Goal: Check status: Check status

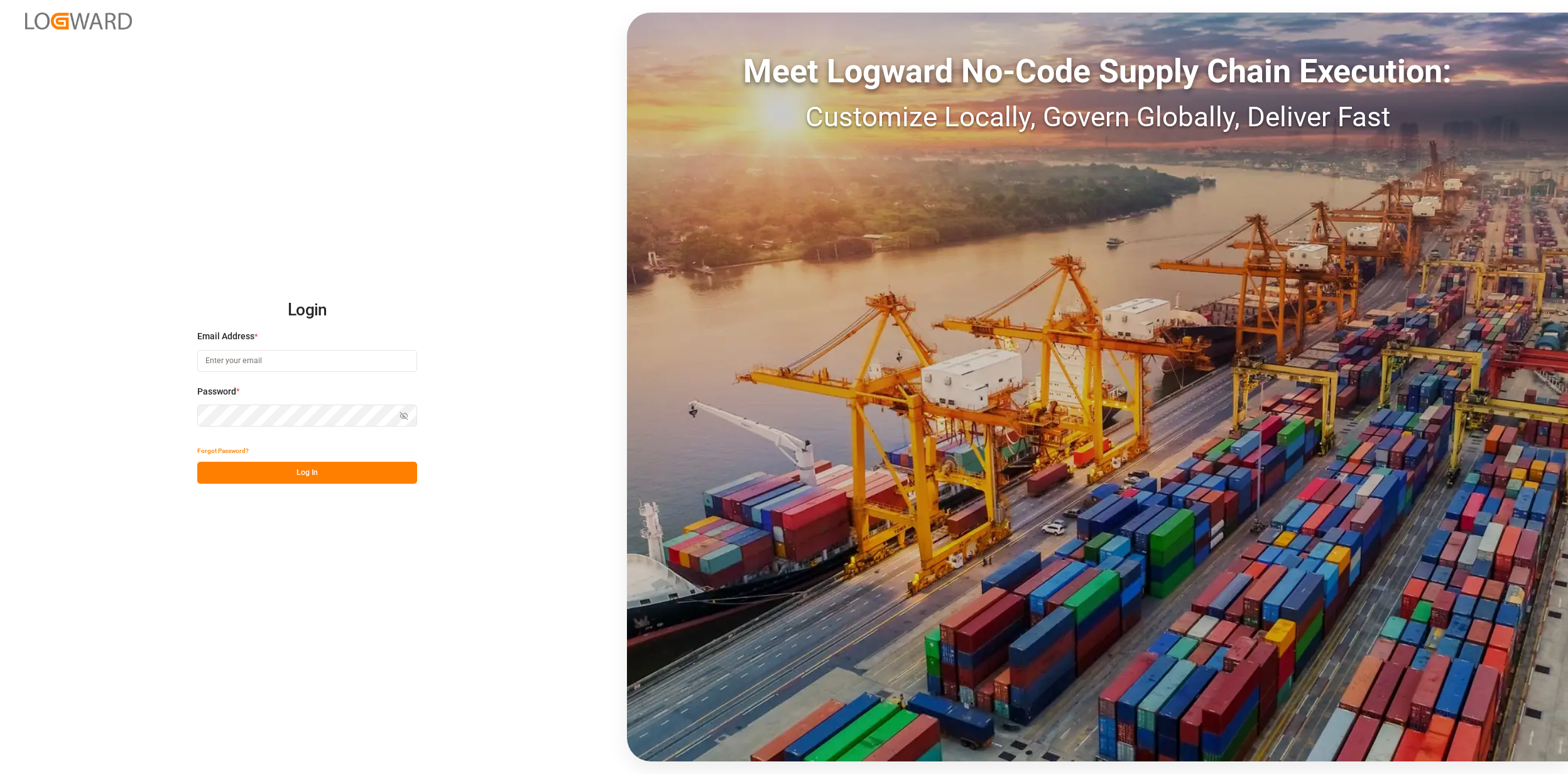
type input "[EMAIL_ADDRESS][PERSON_NAME][DOMAIN_NAME]"
click at [320, 477] on button "Log In" at bounding box center [307, 472] width 220 height 22
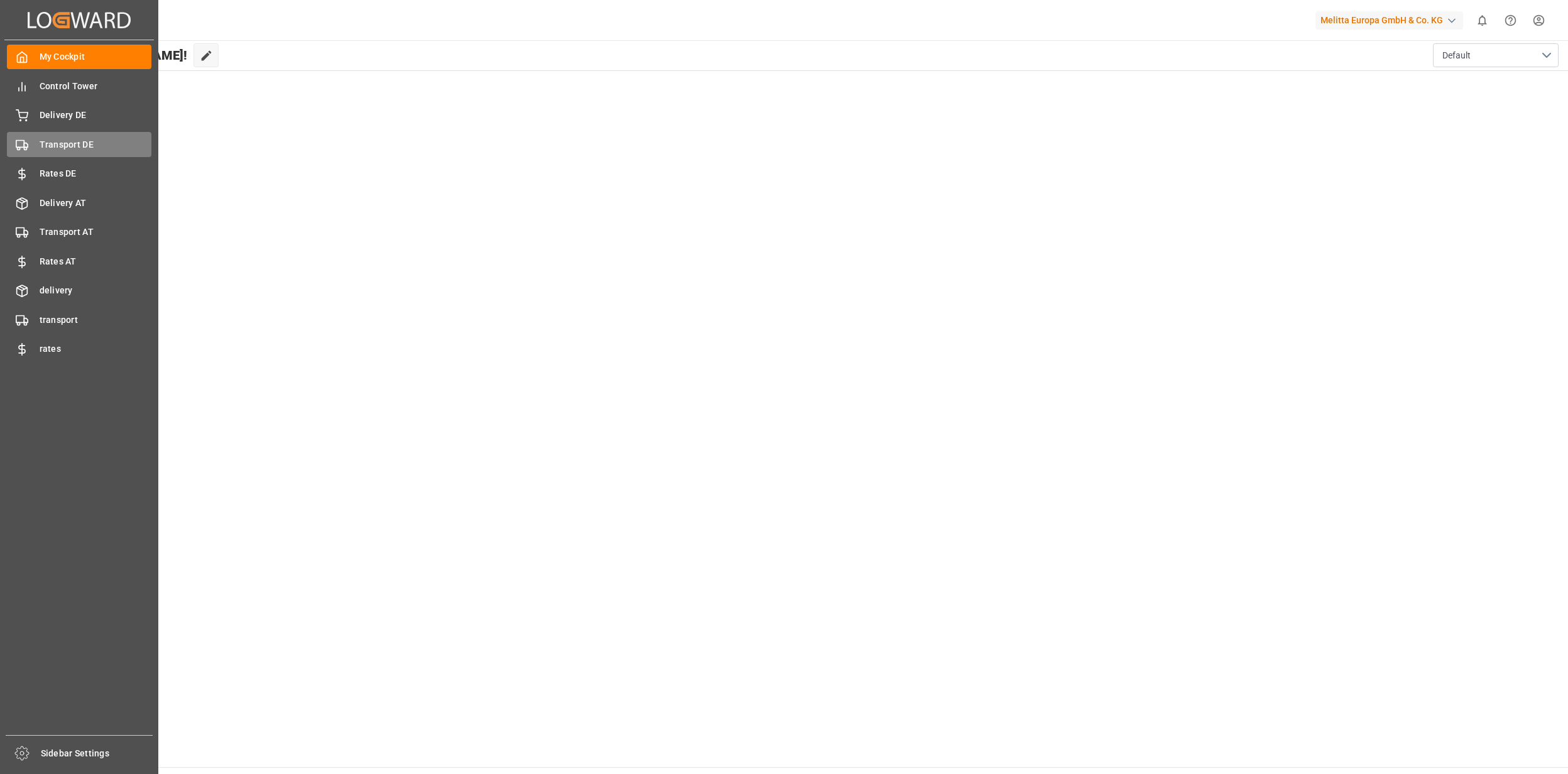
click at [95, 145] on span "Transport DE" at bounding box center [95, 145] width 112 height 13
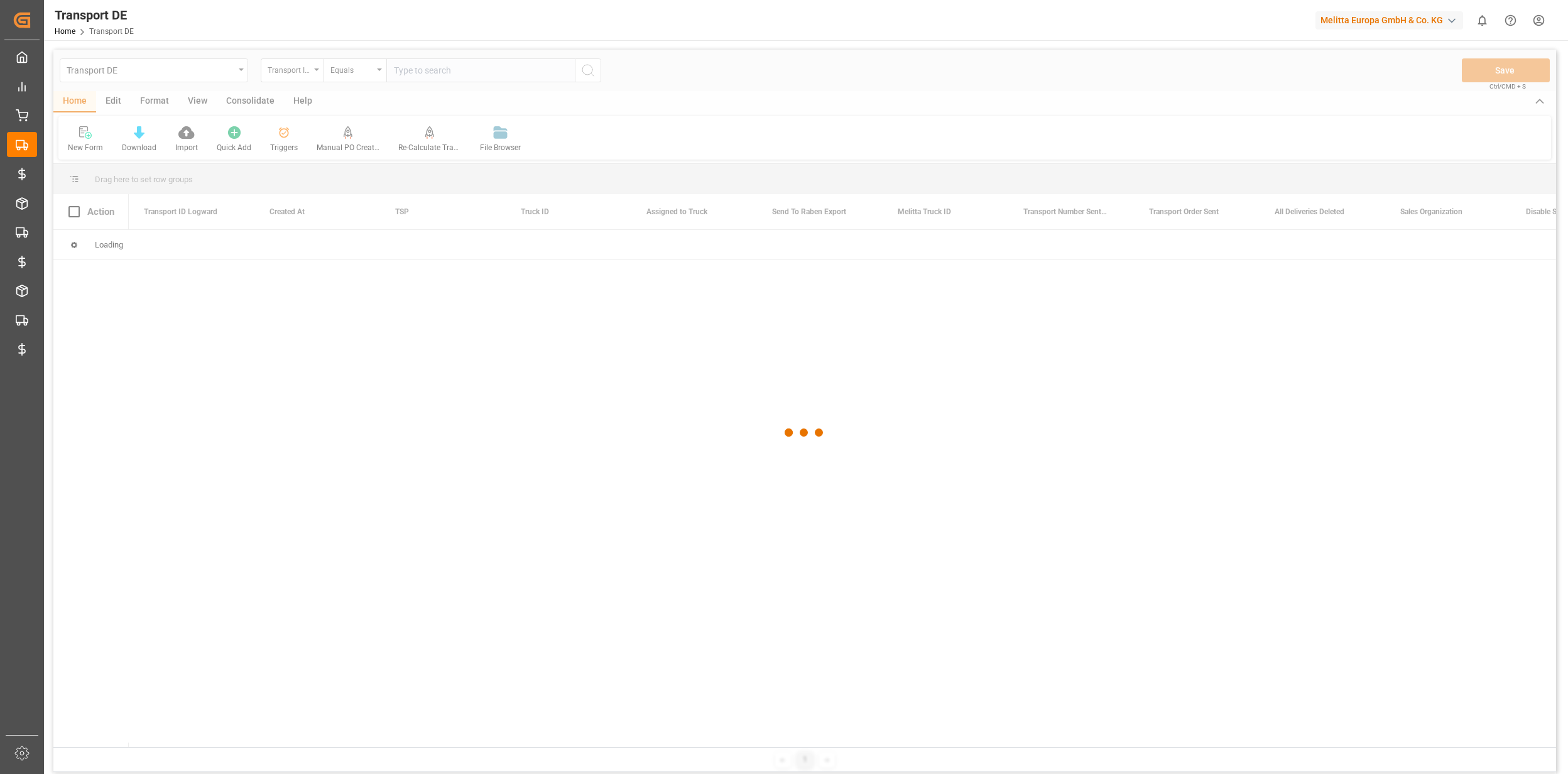
click at [170, 69] on div at bounding box center [805, 433] width 1502 height 767
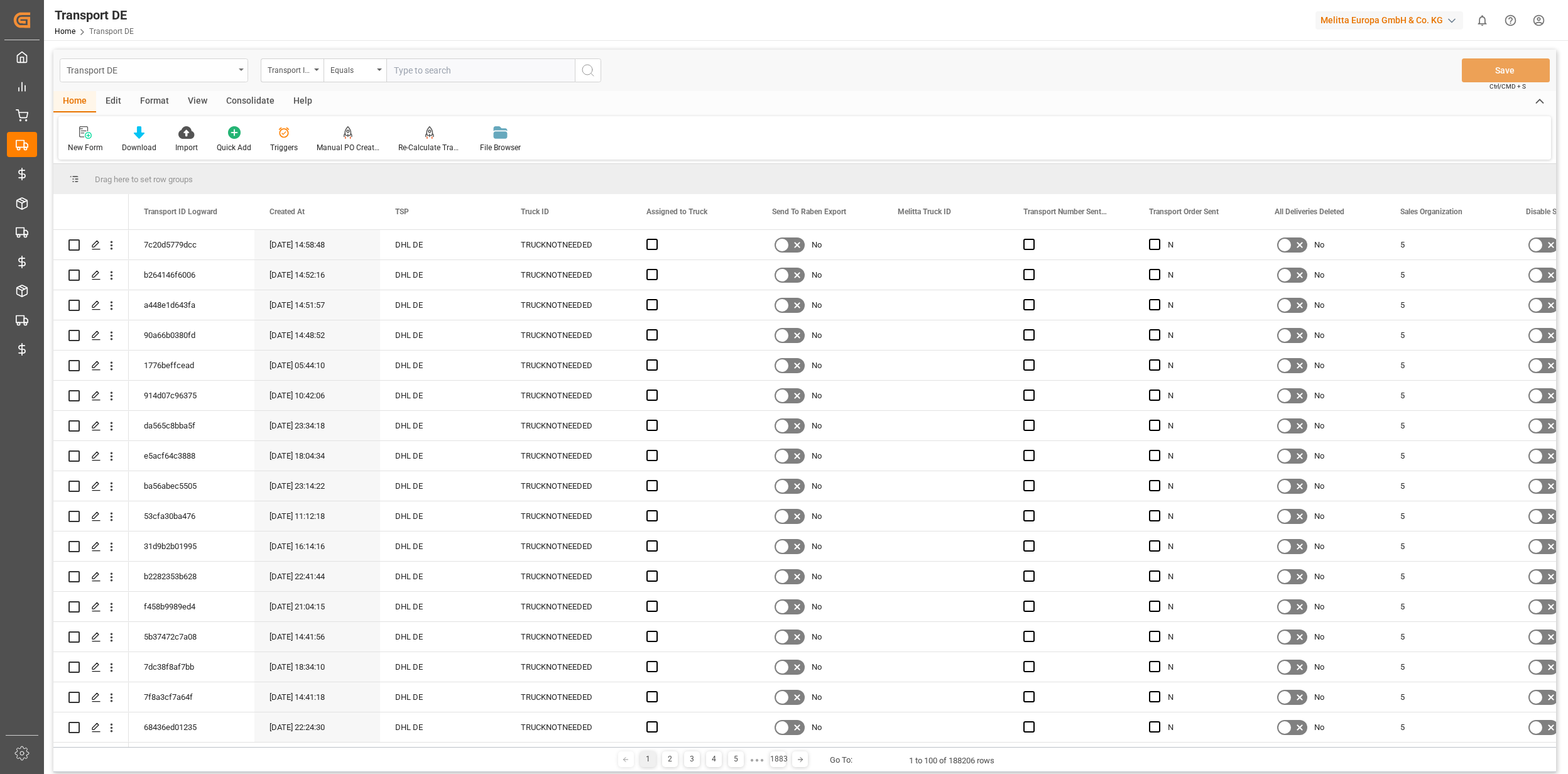
click at [125, 70] on div "Transport DE" at bounding box center [150, 69] width 167 height 15
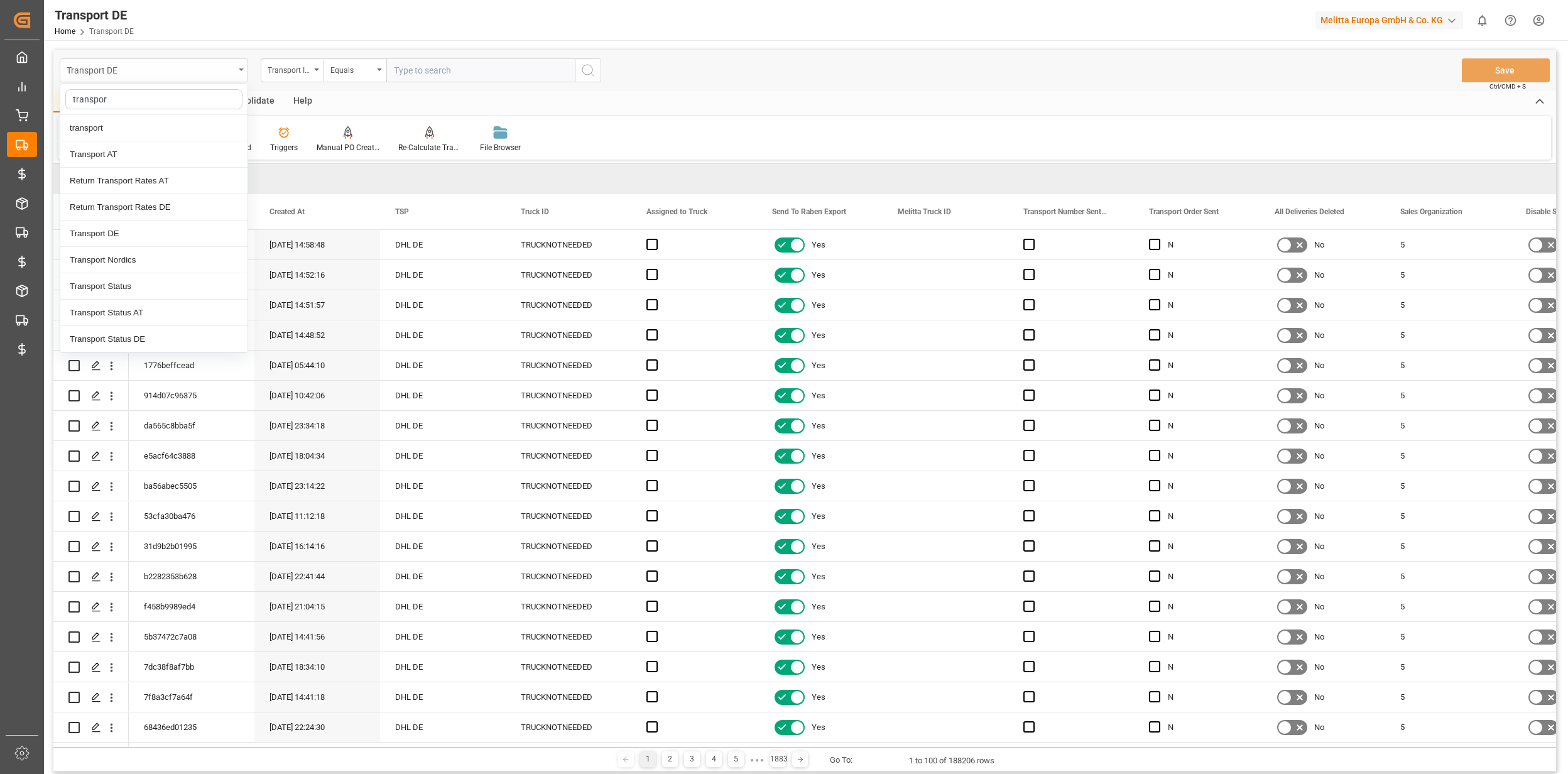
type input "transport"
click at [156, 291] on div "Transport Status" at bounding box center [154, 286] width 187 height 27
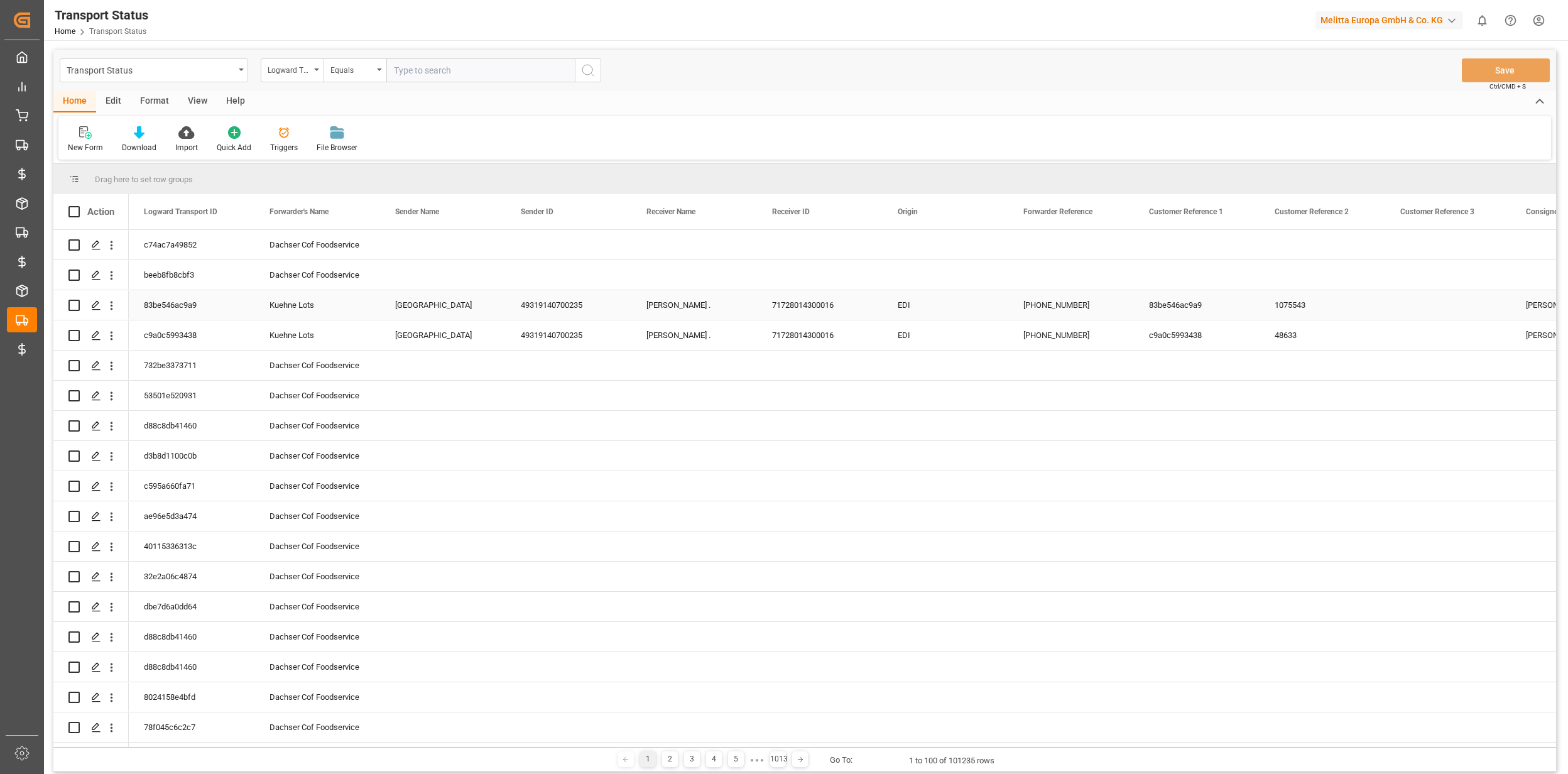
click at [171, 293] on div "83be546ac9a9" at bounding box center [191, 305] width 125 height 30
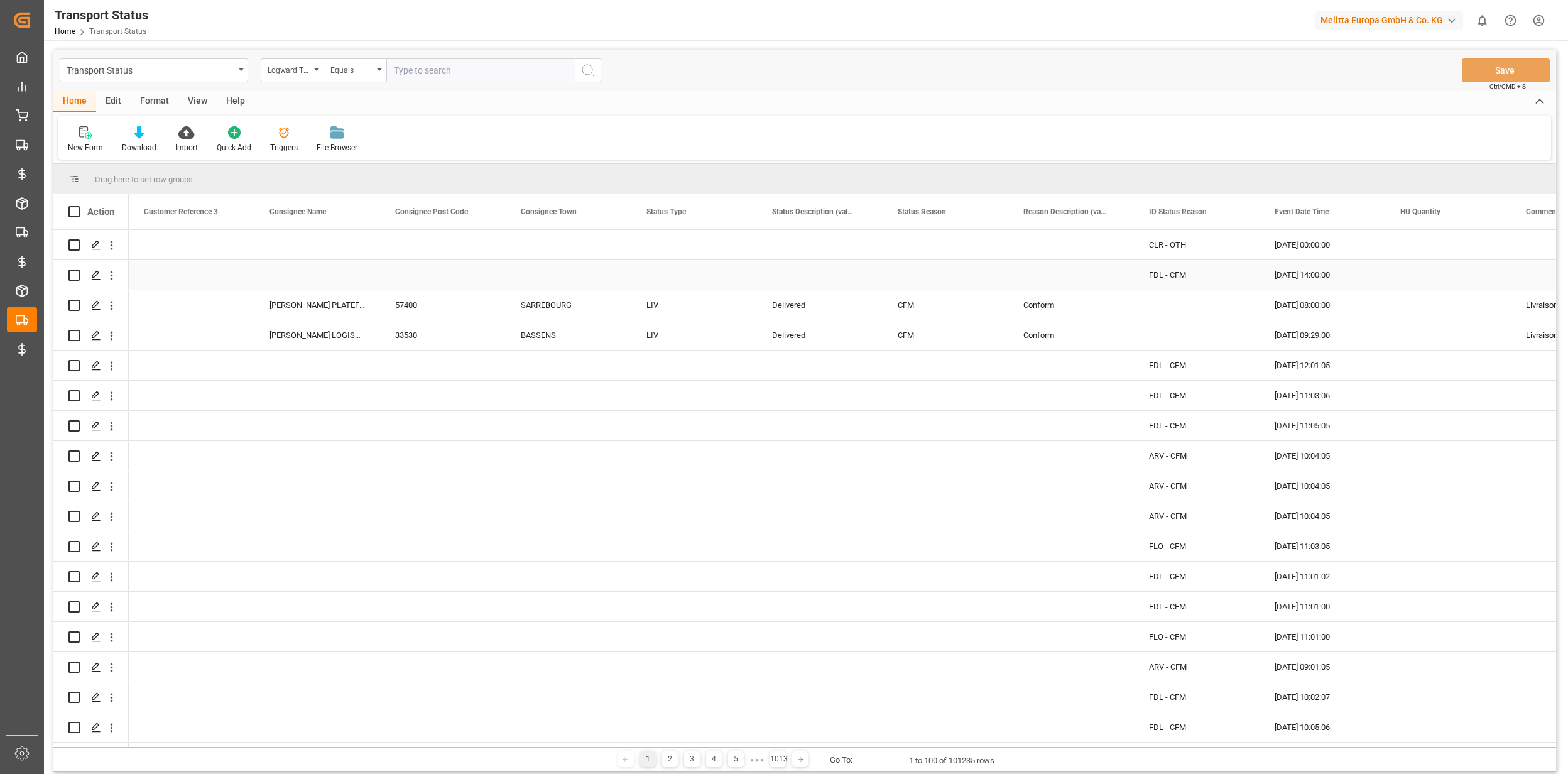
click at [1178, 285] on div "FDL - CFM" at bounding box center [1196, 275] width 125 height 30
click at [1176, 313] on div "Press SPACE to select this row." at bounding box center [1196, 305] width 125 height 30
click at [1181, 336] on div "Press SPACE to select this row." at bounding box center [1196, 335] width 125 height 30
click at [1511, 69] on button "Save" at bounding box center [1506, 70] width 88 height 24
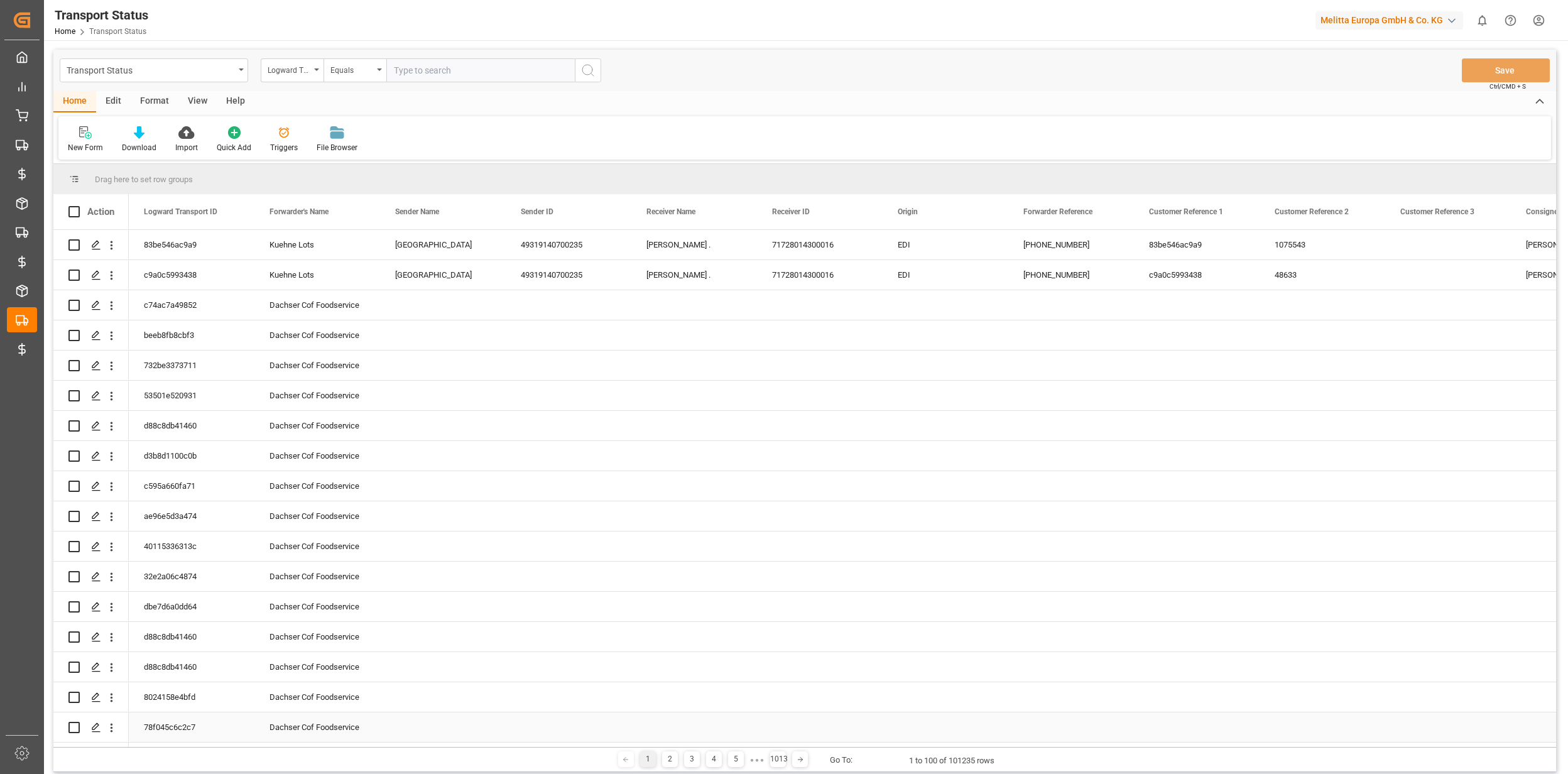
drag, startPoint x: 558, startPoint y: 747, endPoint x: 875, endPoint y: 740, distance: 317.1
click at [964, 714] on div "Drag here to set row groups Drag here to set column labels Action Consignee Pos…" at bounding box center [805, 468] width 1502 height 608
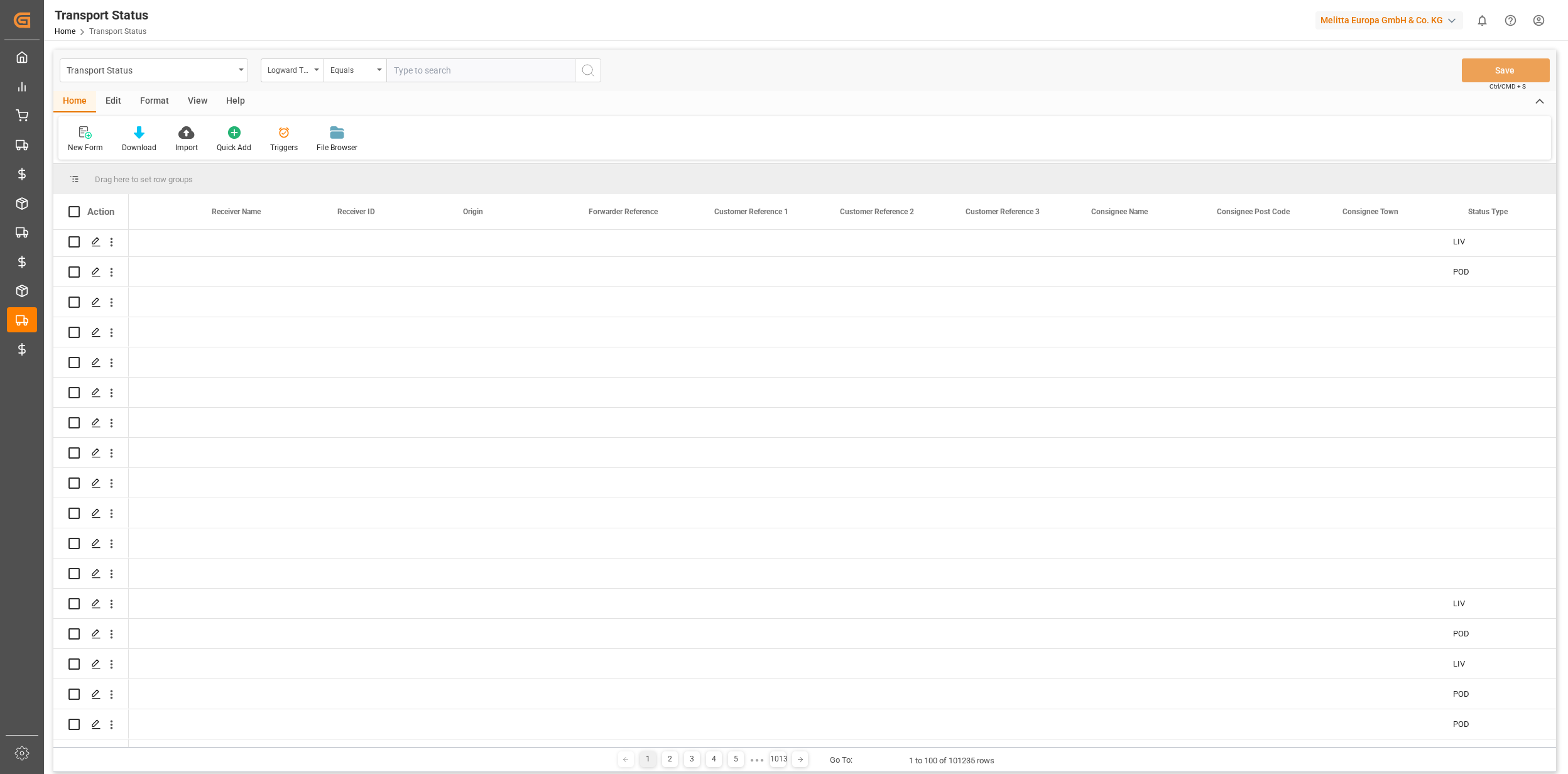
scroll to position [0, 654]
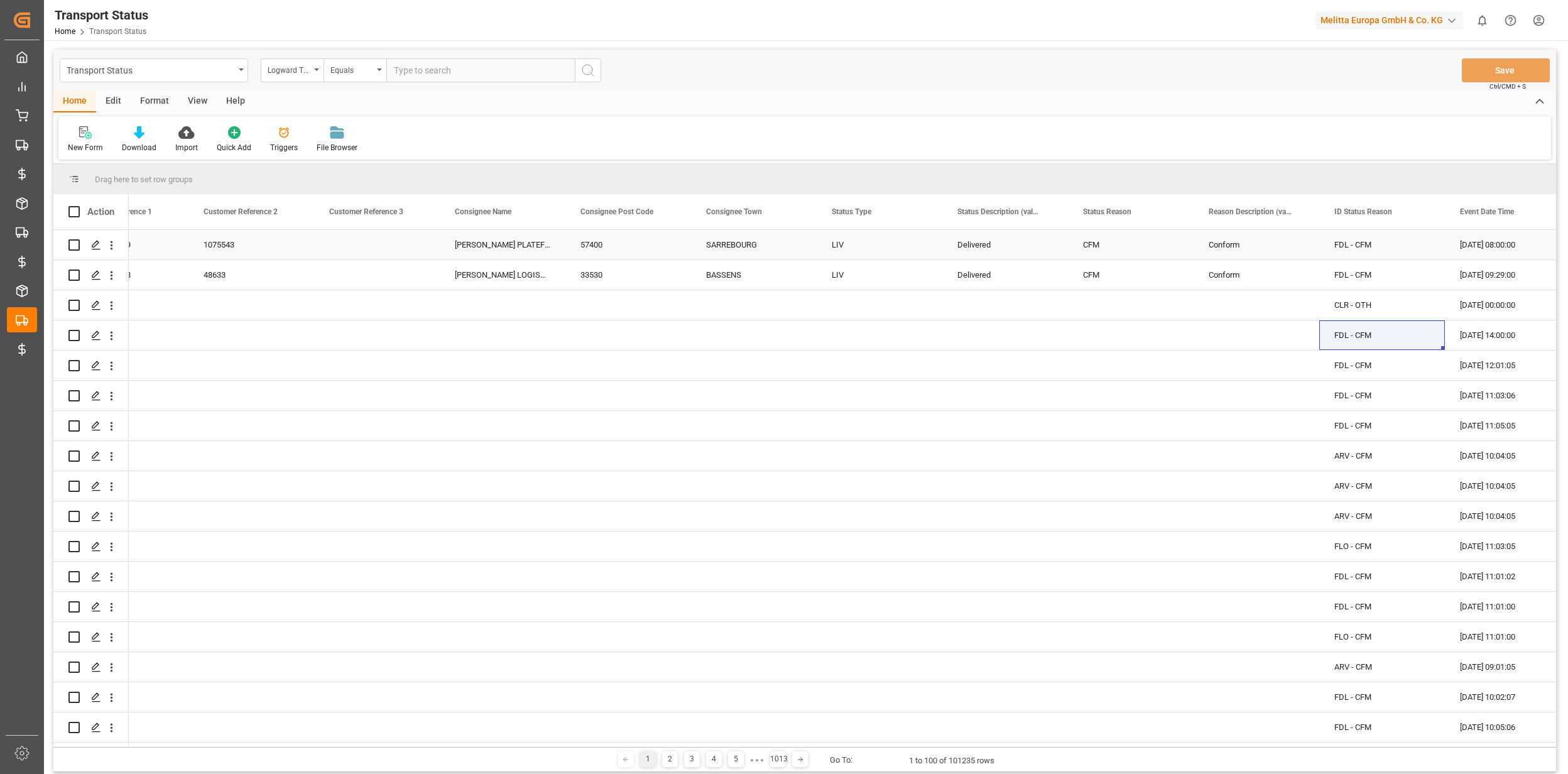
click at [1348, 244] on div "FDL - CFM" at bounding box center [1381, 244] width 125 height 30
click at [1373, 273] on div "FDL - CFM" at bounding box center [1381, 275] width 125 height 30
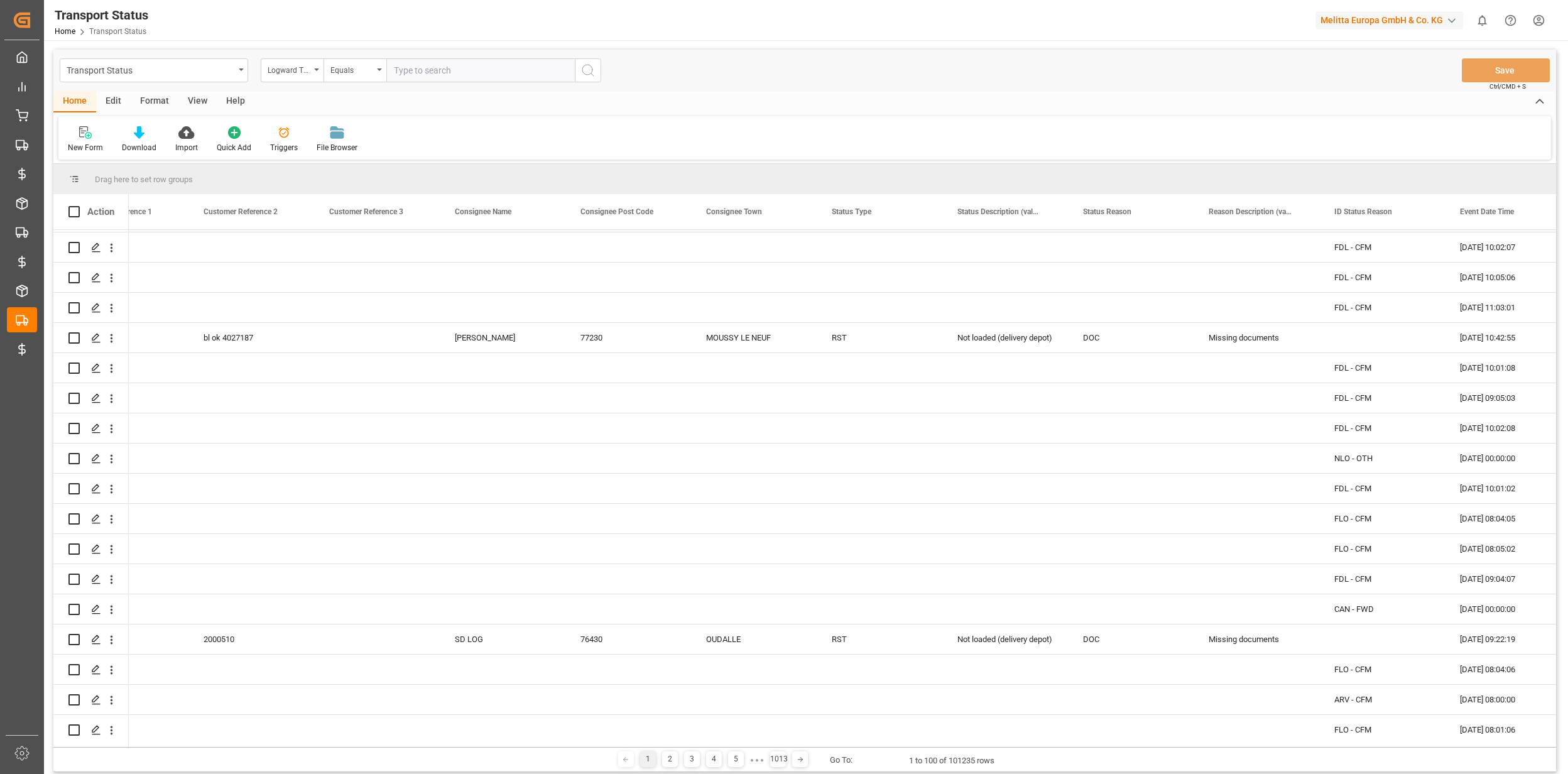
scroll to position [502, 0]
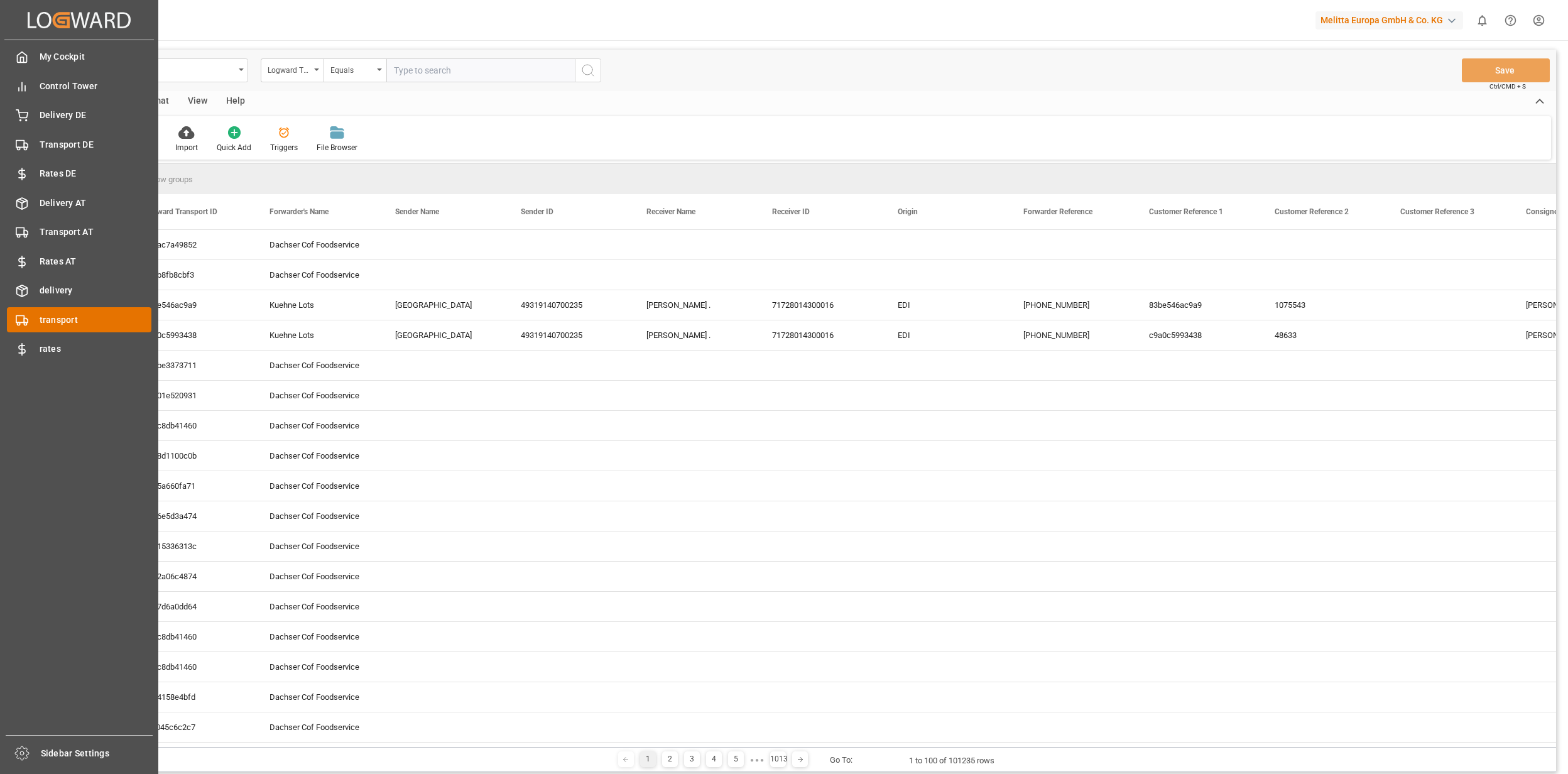
click at [66, 314] on span "transport" at bounding box center [95, 320] width 112 height 13
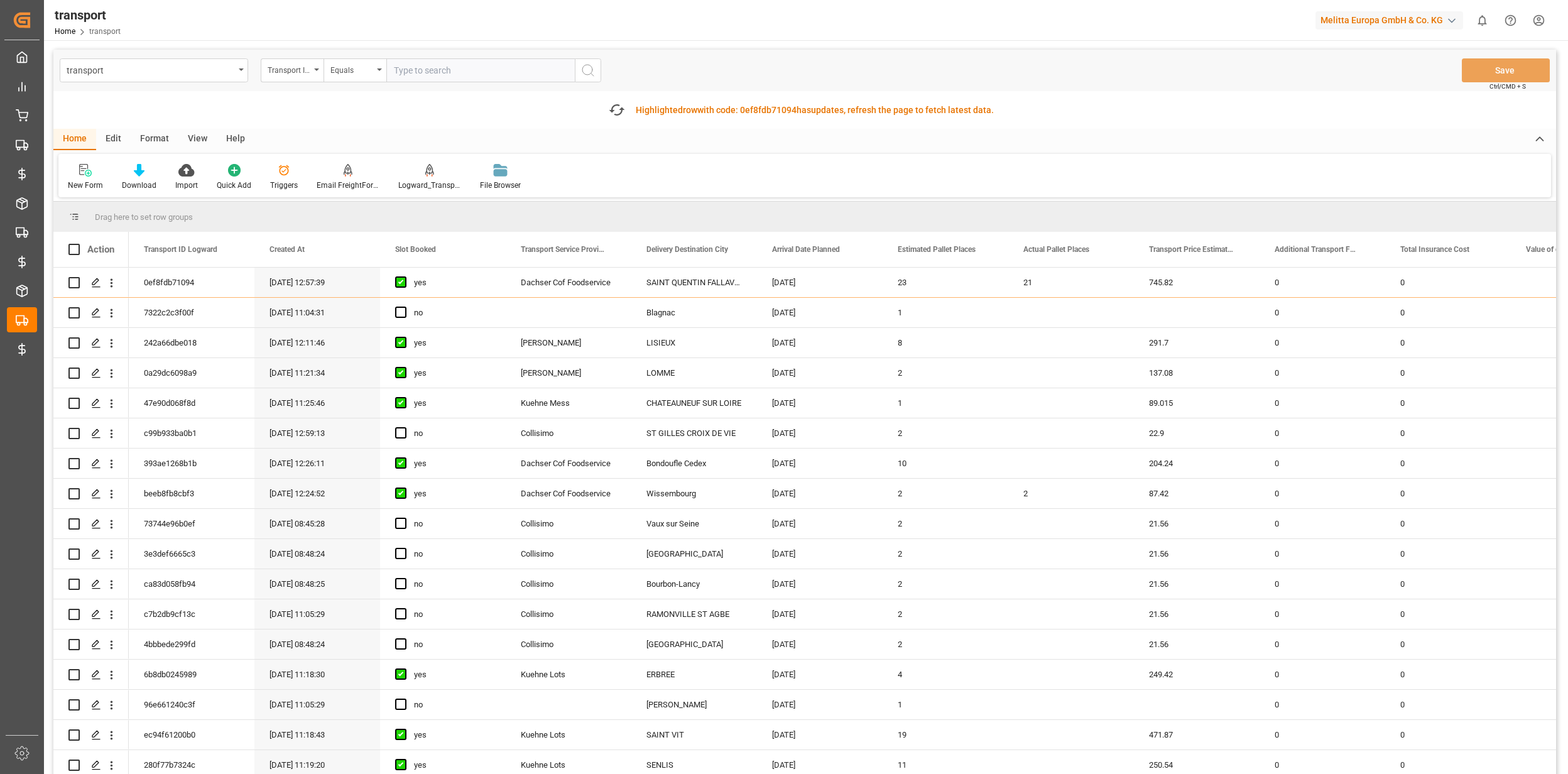
click at [410, 70] on input "text" at bounding box center [480, 70] width 188 height 24
paste input "83be546ac9a9"
type input "83be546ac9a9"
click at [591, 74] on button "search button" at bounding box center [588, 70] width 27 height 24
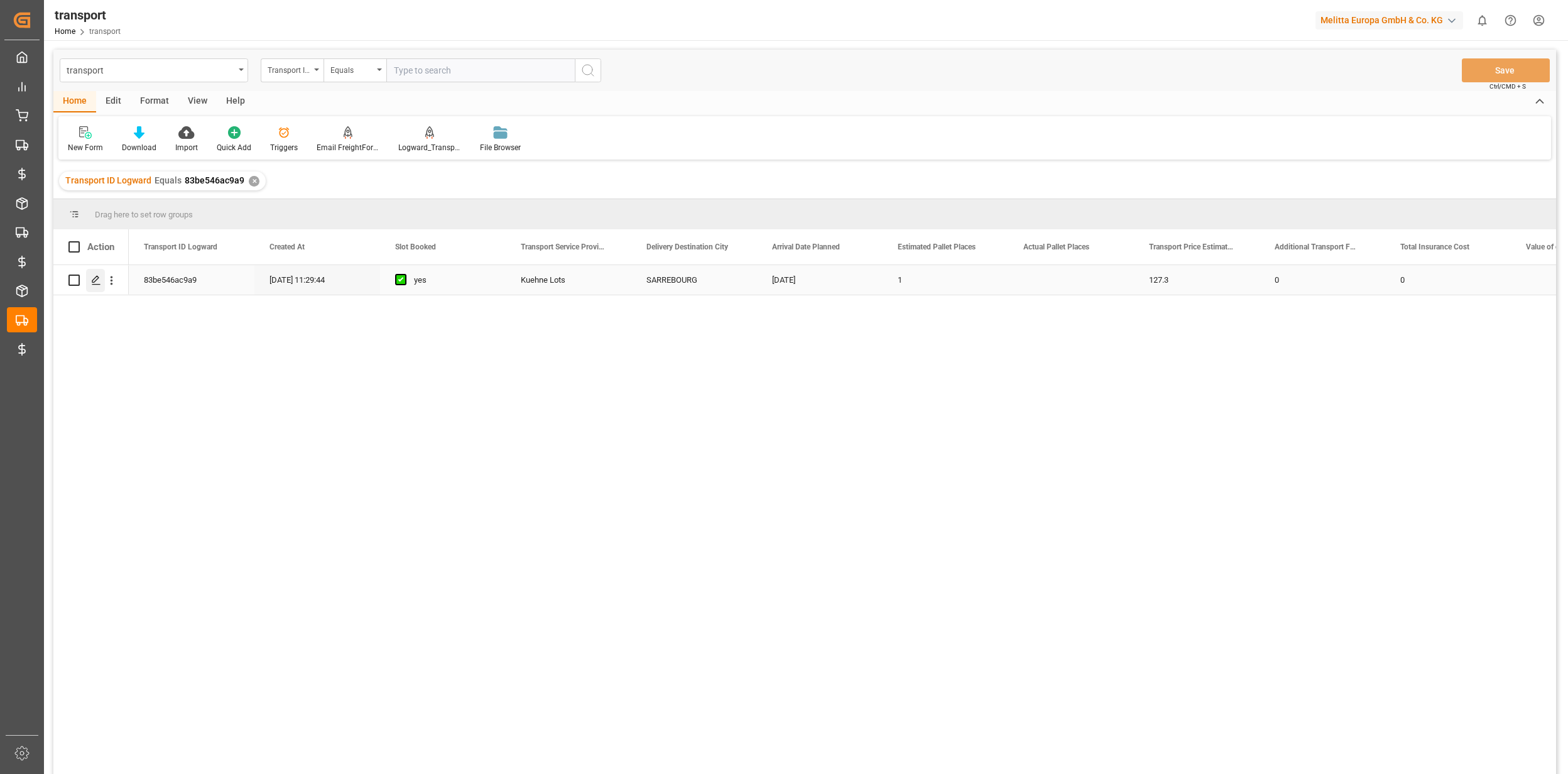
click at [91, 285] on icon "Press SPACE to select this row." at bounding box center [96, 280] width 10 height 10
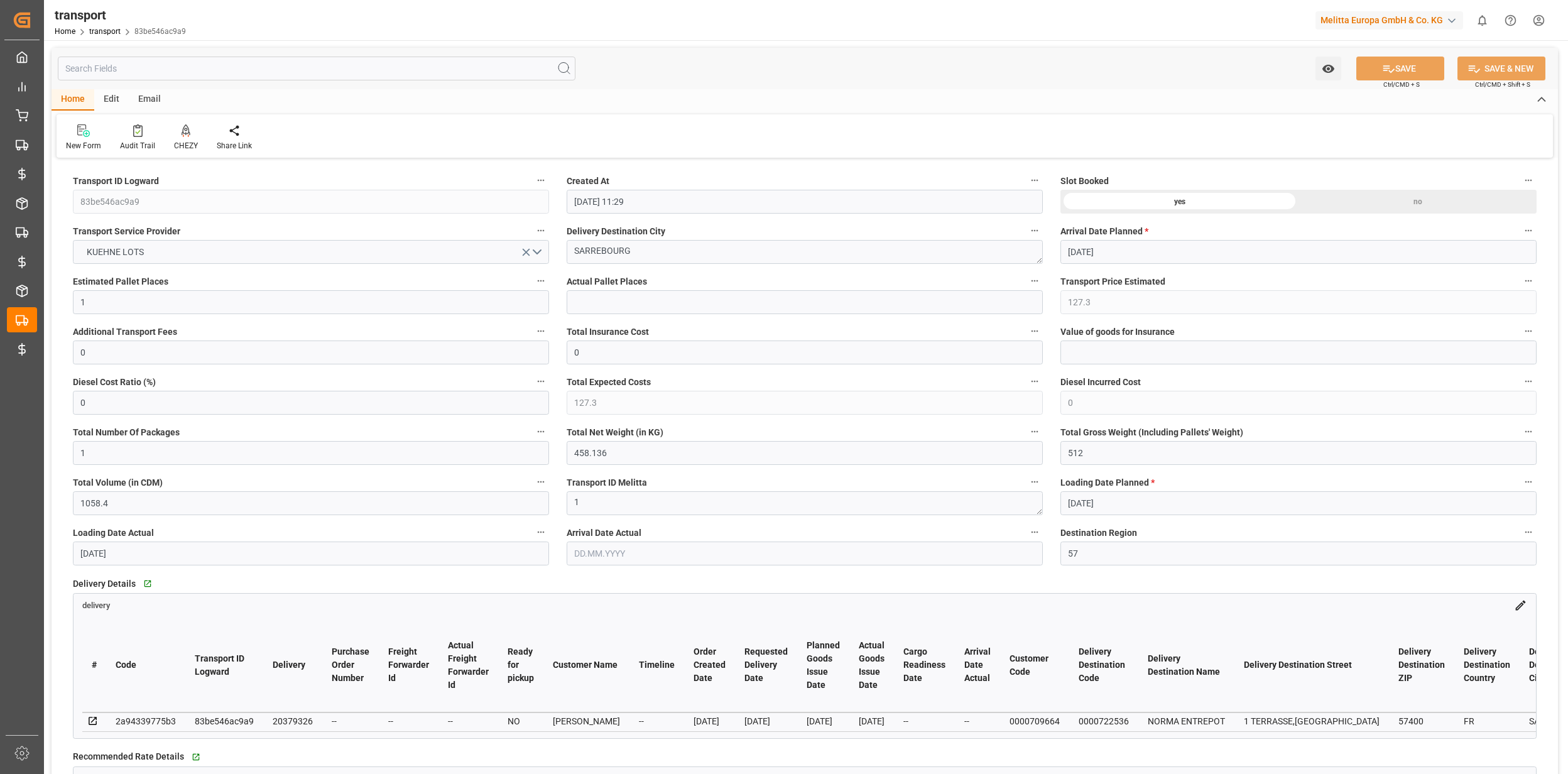
type input "29.09.2025 11:29"
type input "03.10.2025"
type input "02.10.2025"
type input "30.09.2025"
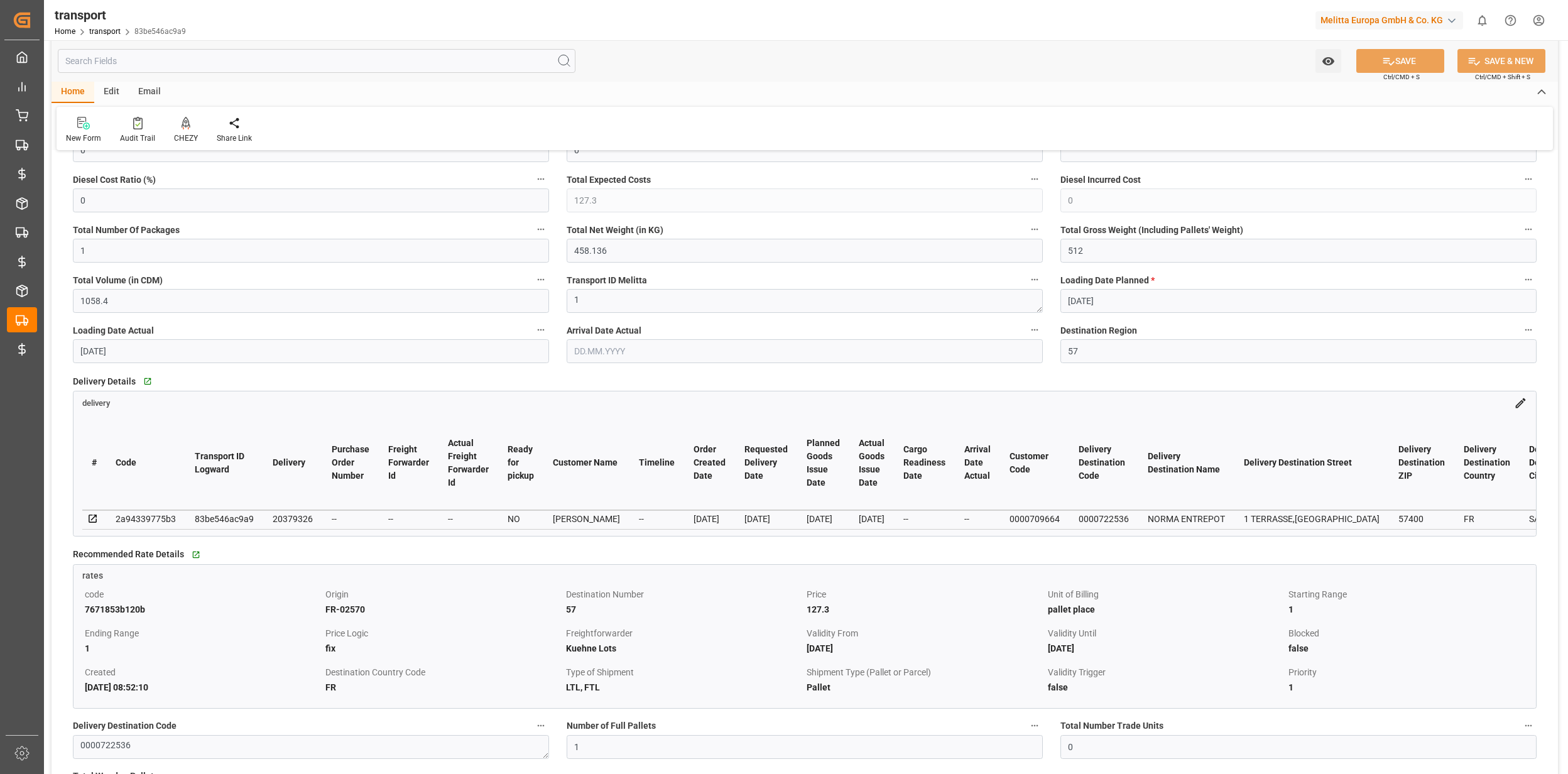
scroll to position [335, 0]
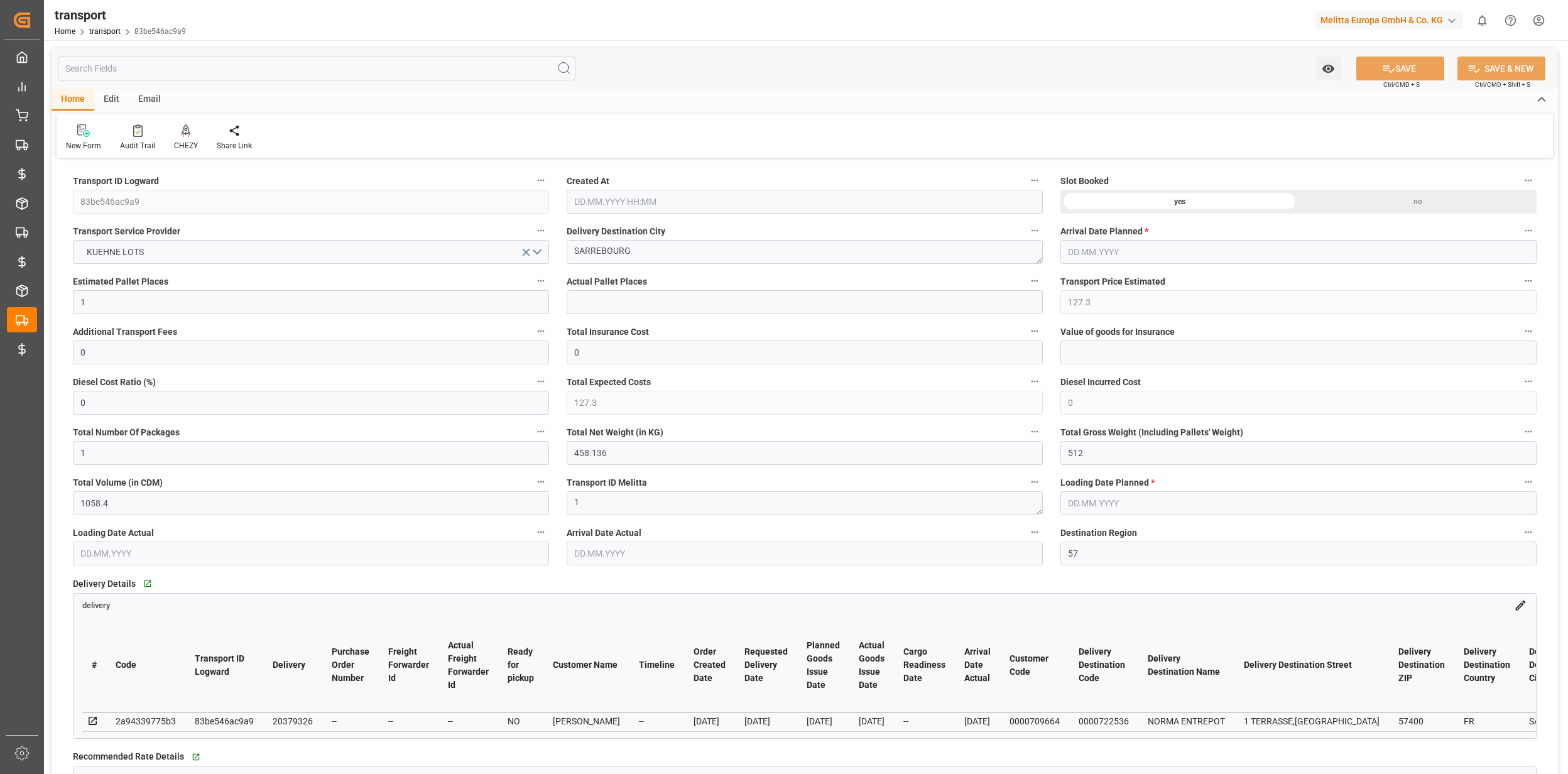
type input "1"
type input "127.3"
type input "0"
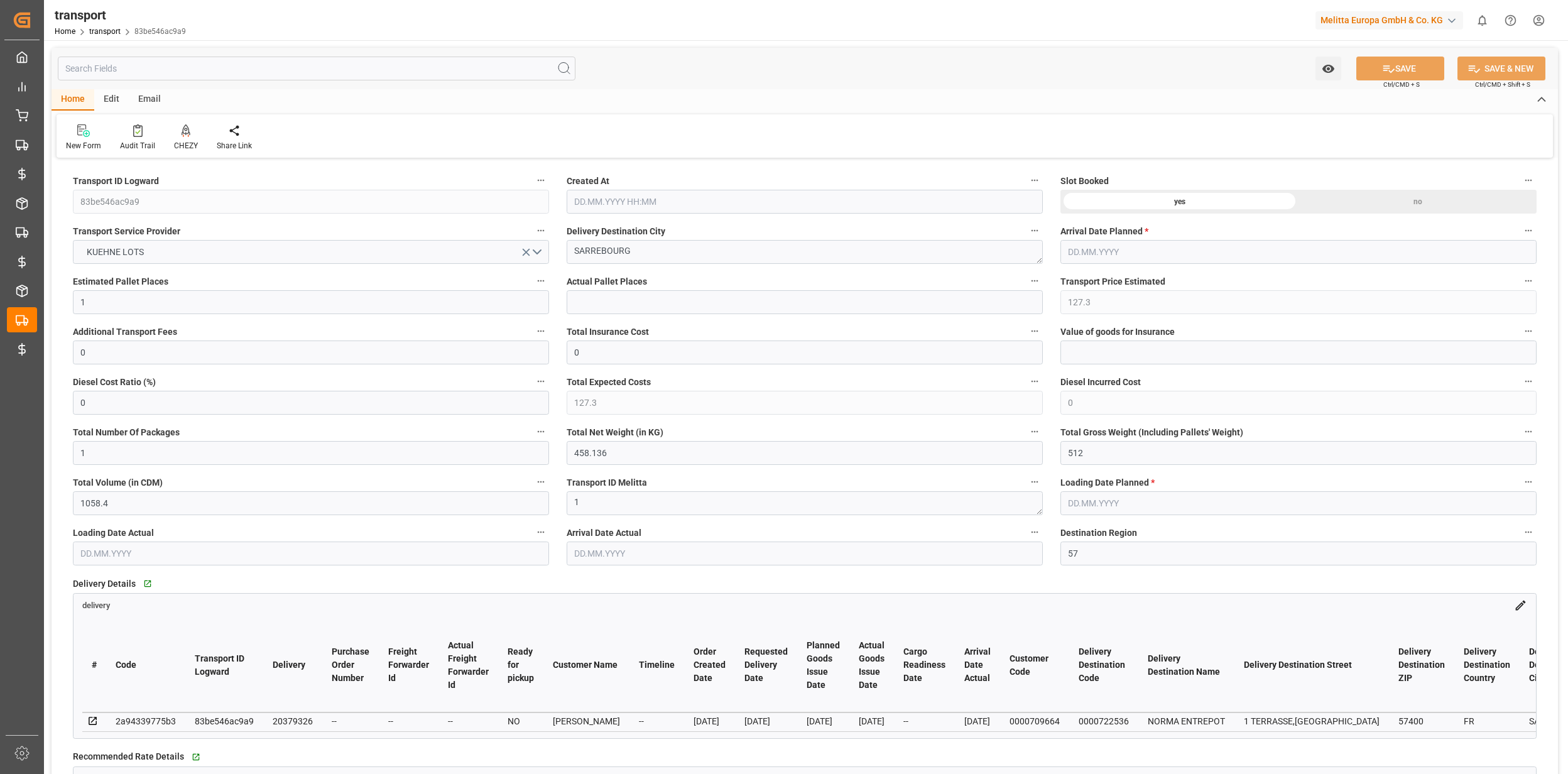
type input "127.3"
type input "0"
type input "1"
type input "458.136"
type input "512"
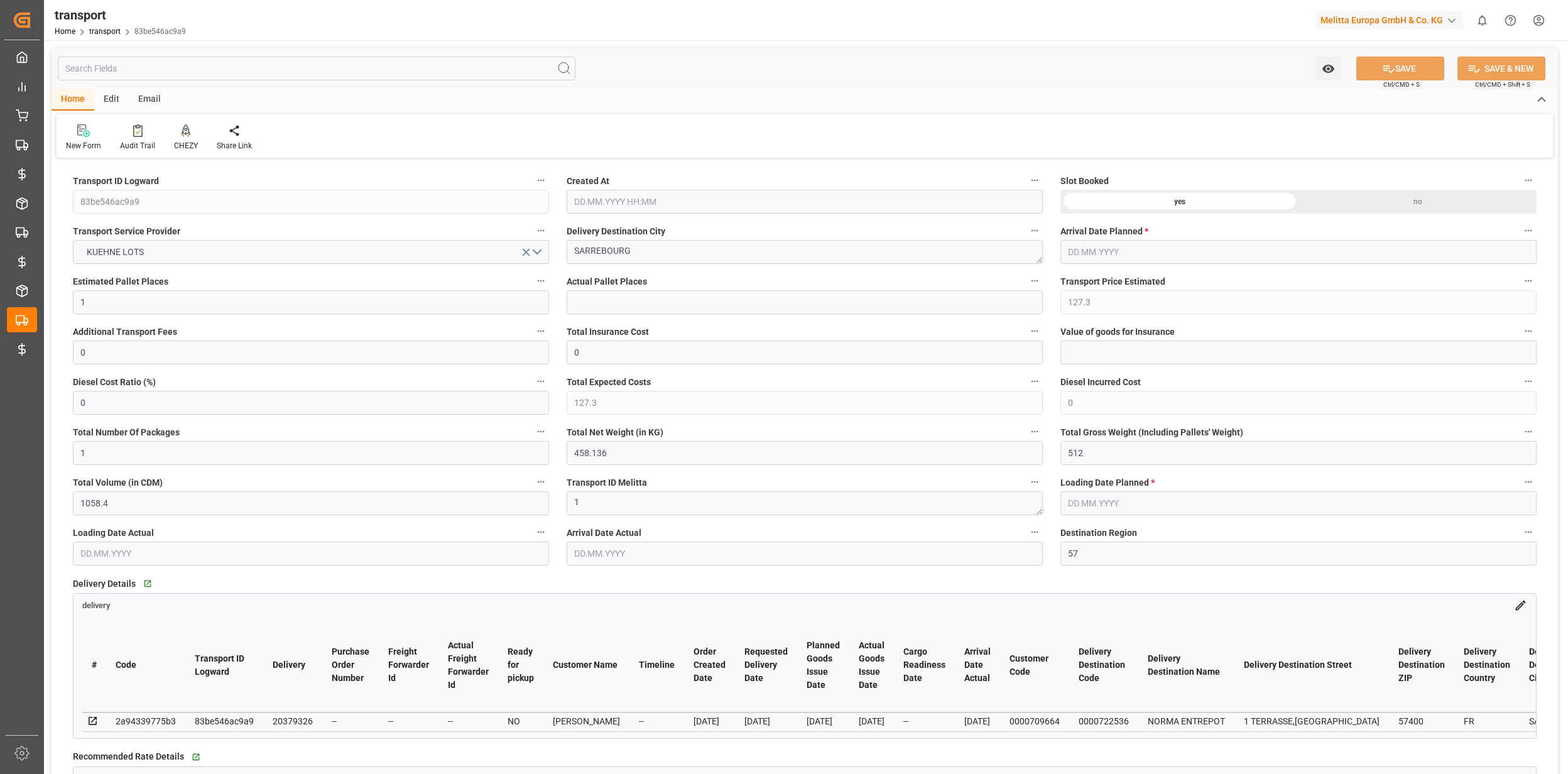
type input "1058.4"
type input "57"
type input "1"
type input "0"
type input "1"
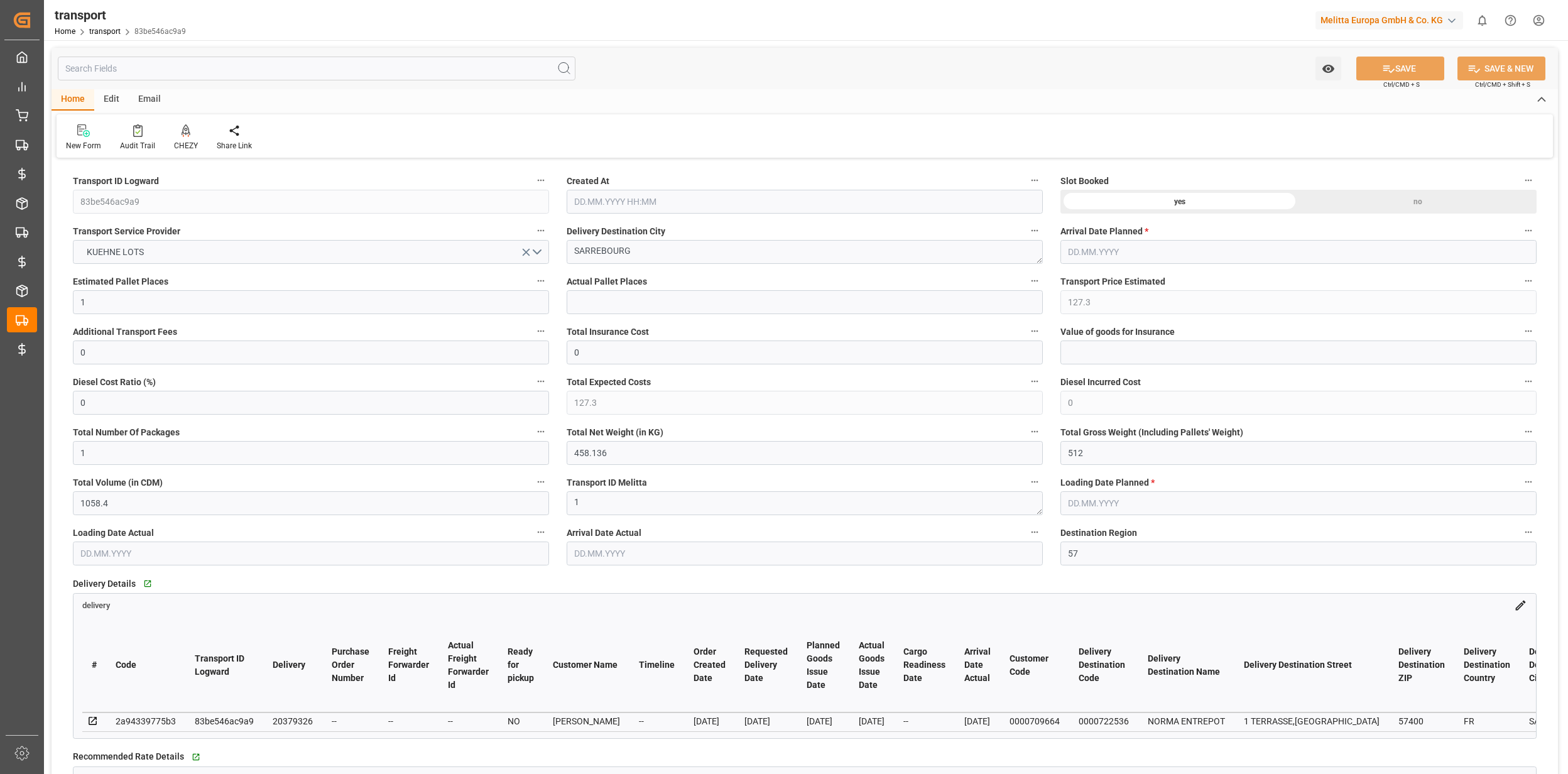
type input "101"
type input "464.184"
type input "0"
type input "4710.8598"
type input "0"
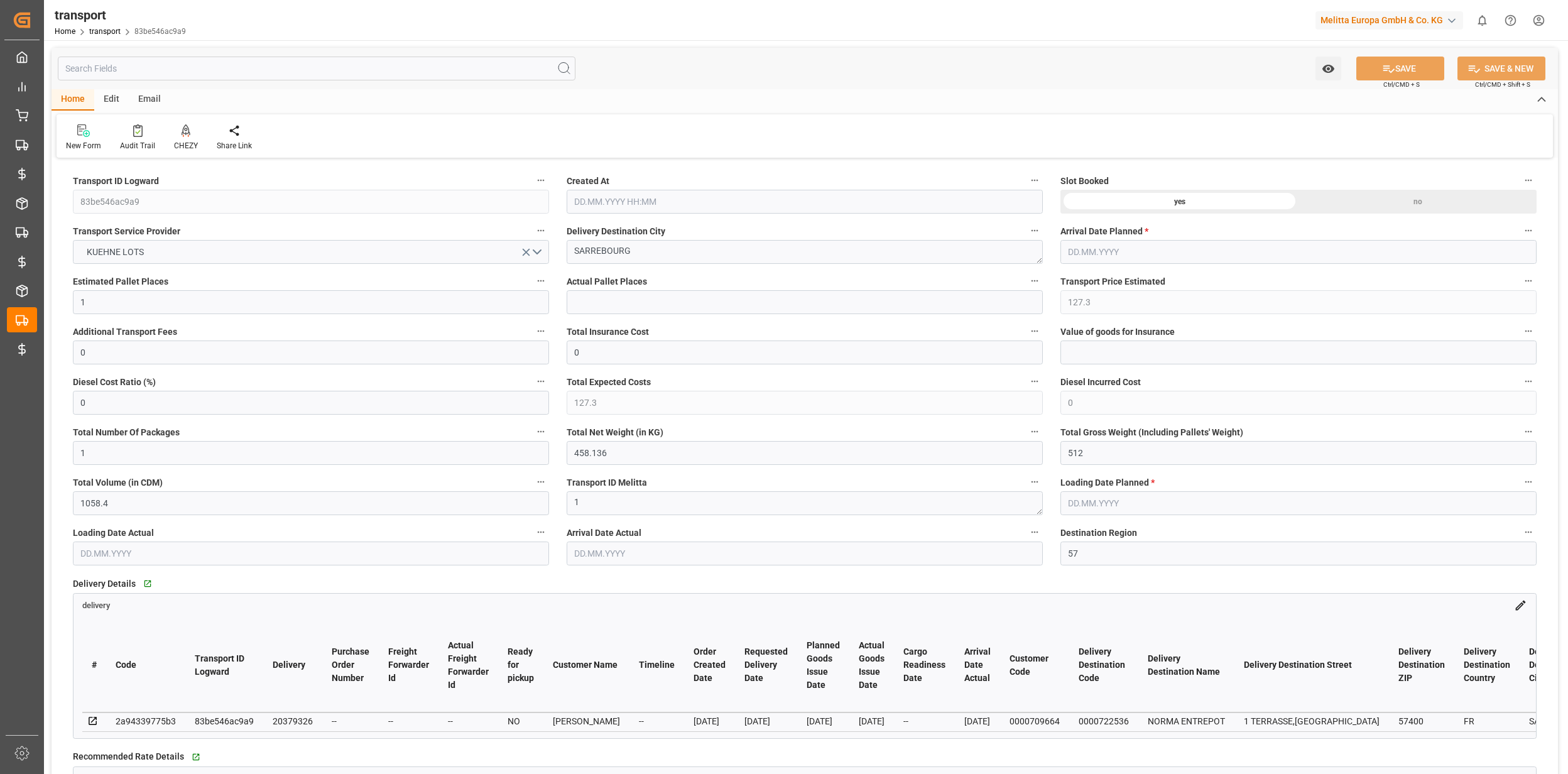
type input "0"
type input "21"
type input "35"
type input "29.09.2025 11:29"
type input "03.10.2025"
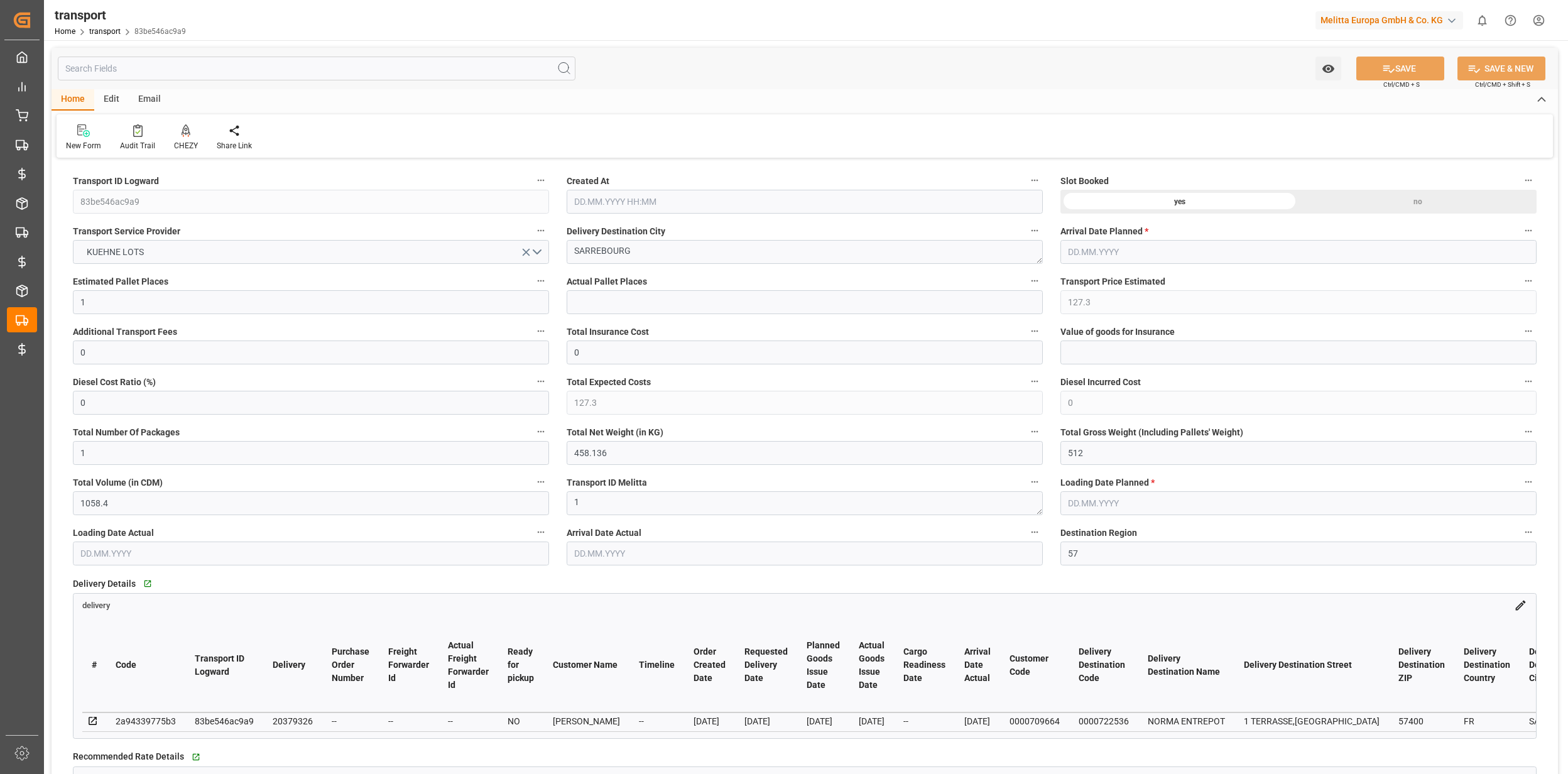
type input "02.10.2025"
type input "30.09.2025"
type input "03.10.2025"
drag, startPoint x: 609, startPoint y: 556, endPoint x: 584, endPoint y: 556, distance: 25.0
click at [584, 556] on input "03.10.2025" at bounding box center [805, 554] width 476 height 24
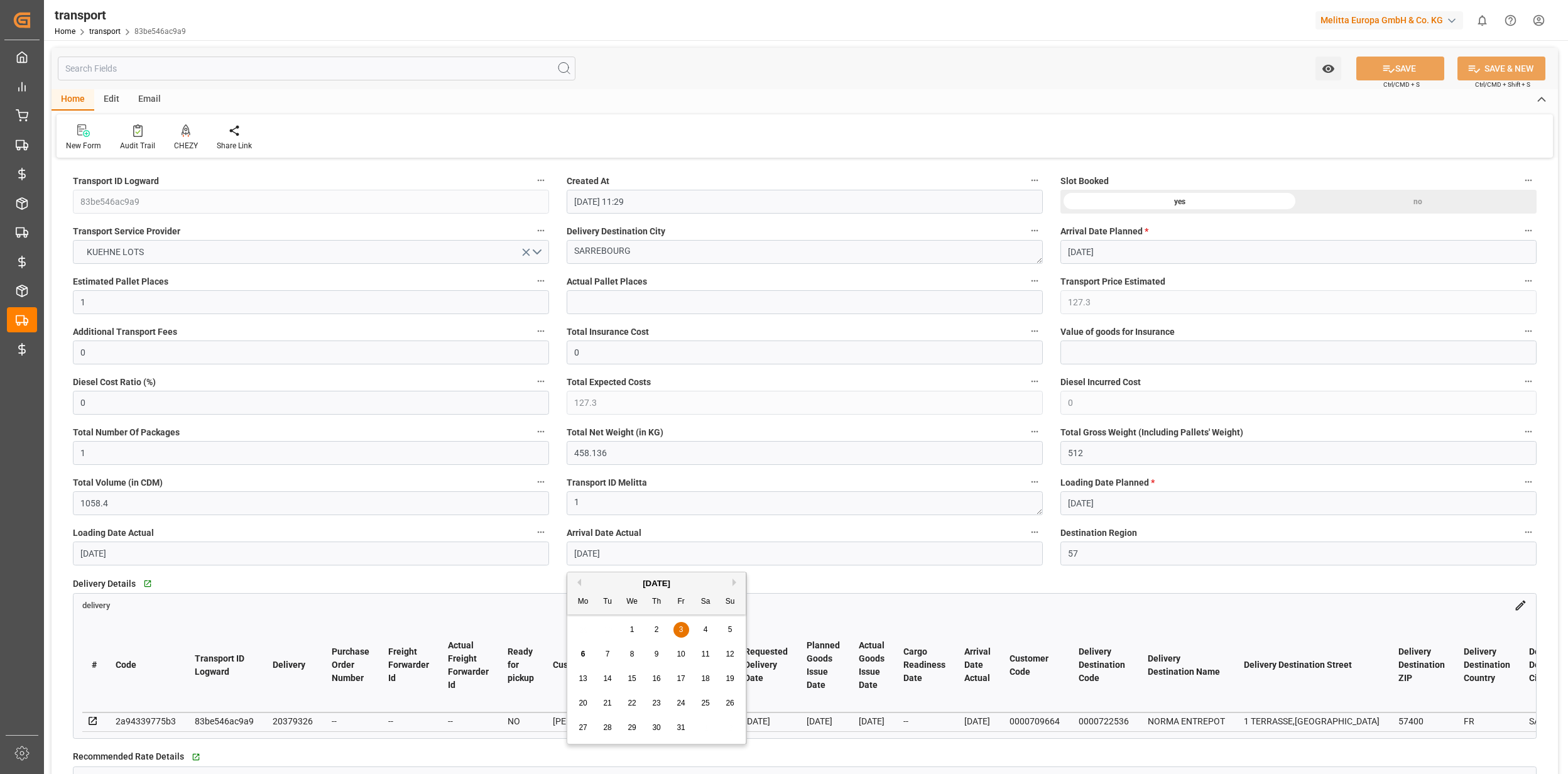
click at [549, 577] on div "Delivery Details   Go to delivery Grid" at bounding box center [805, 583] width 1464 height 19
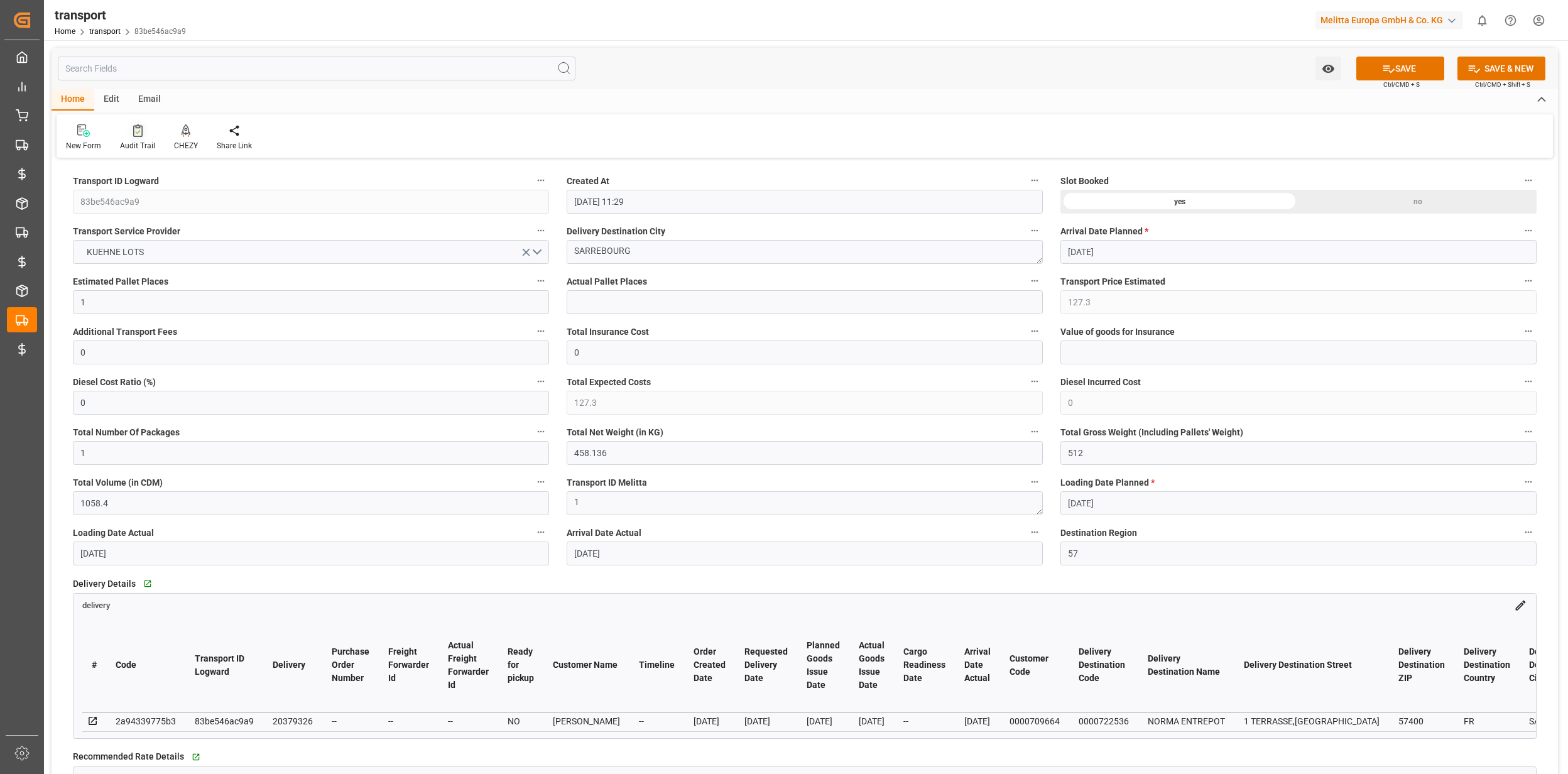
click at [133, 129] on icon at bounding box center [138, 131] width 10 height 13
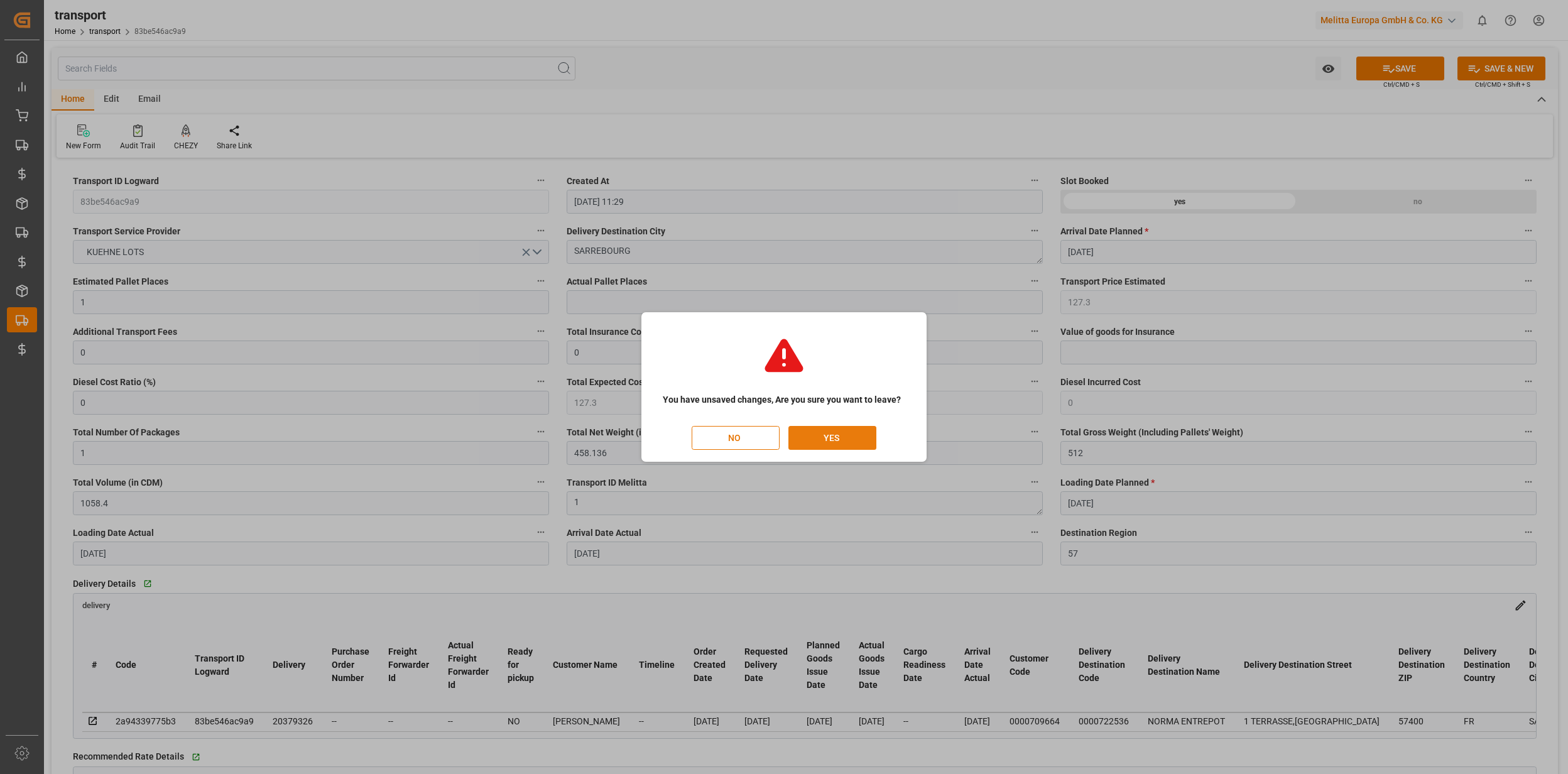
click at [826, 432] on button "YES" at bounding box center [832, 438] width 88 height 24
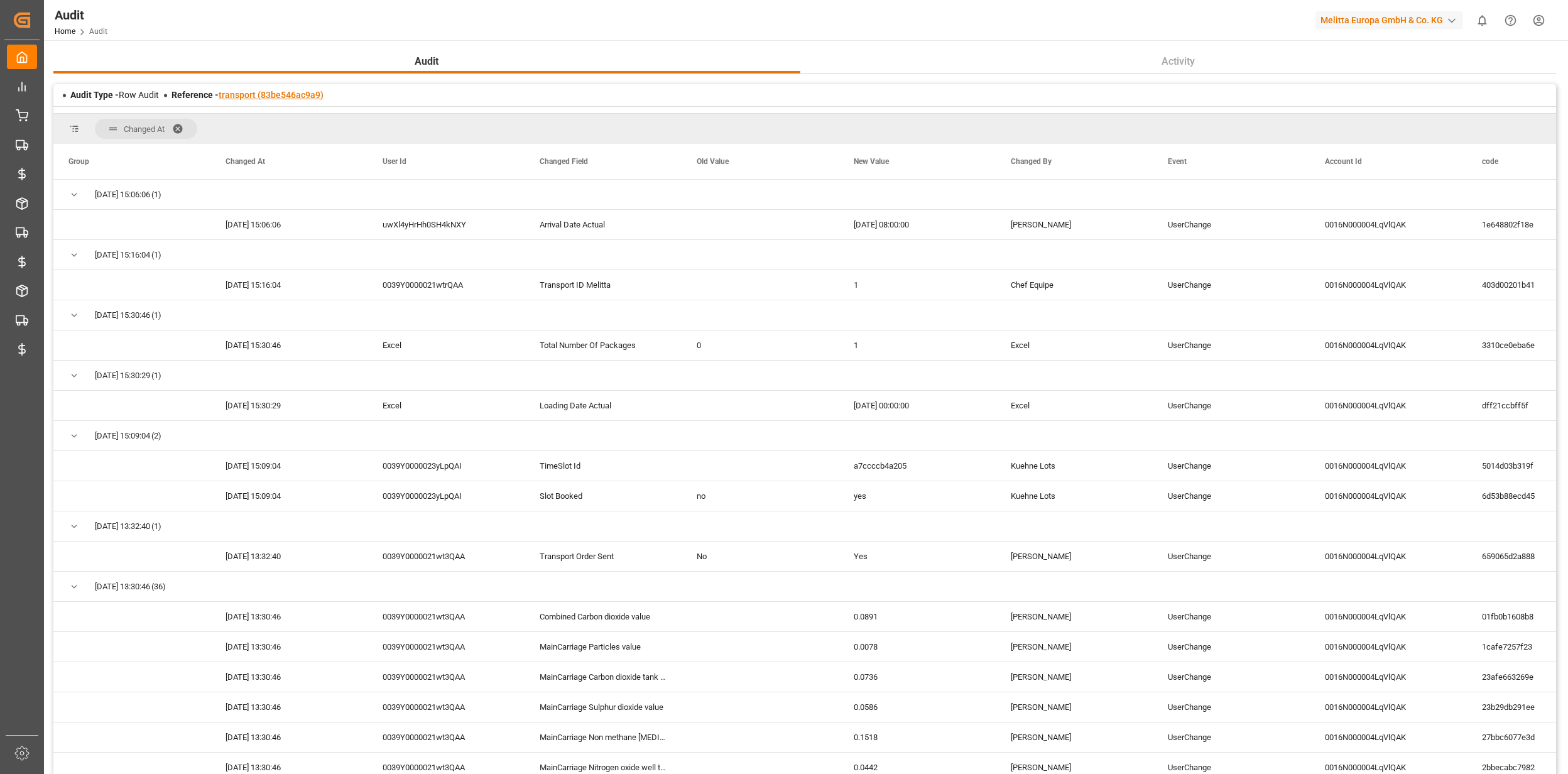
click at [306, 98] on link "transport (83be546ac9a9)" at bounding box center [271, 95] width 105 height 10
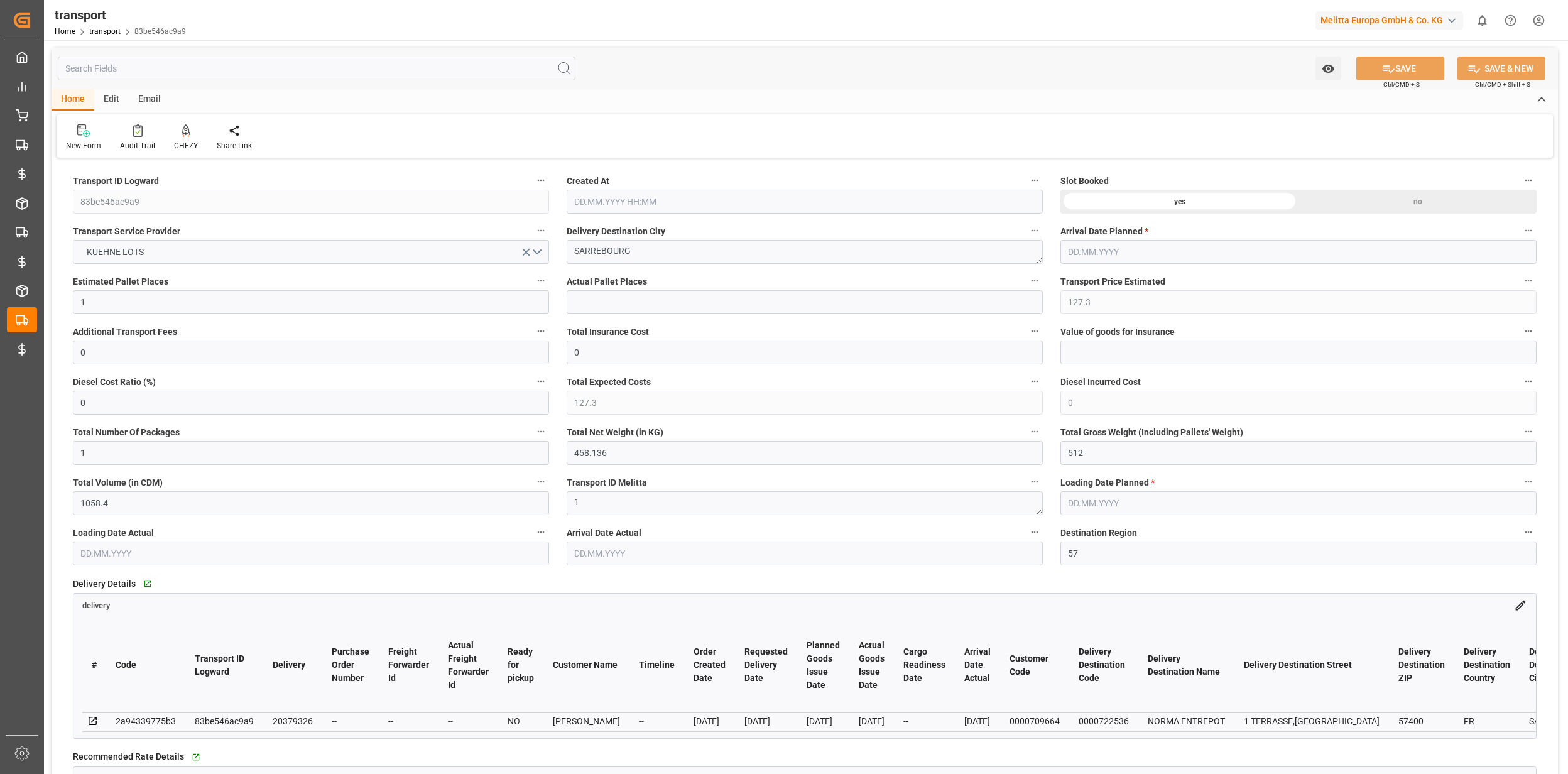
type input "29.09.2025 11:29"
type input "03.10.2025"
type input "02.10.2025"
type input "30.09.2025"
type input "03.10.2025"
